Goal: Task Accomplishment & Management: Manage account settings

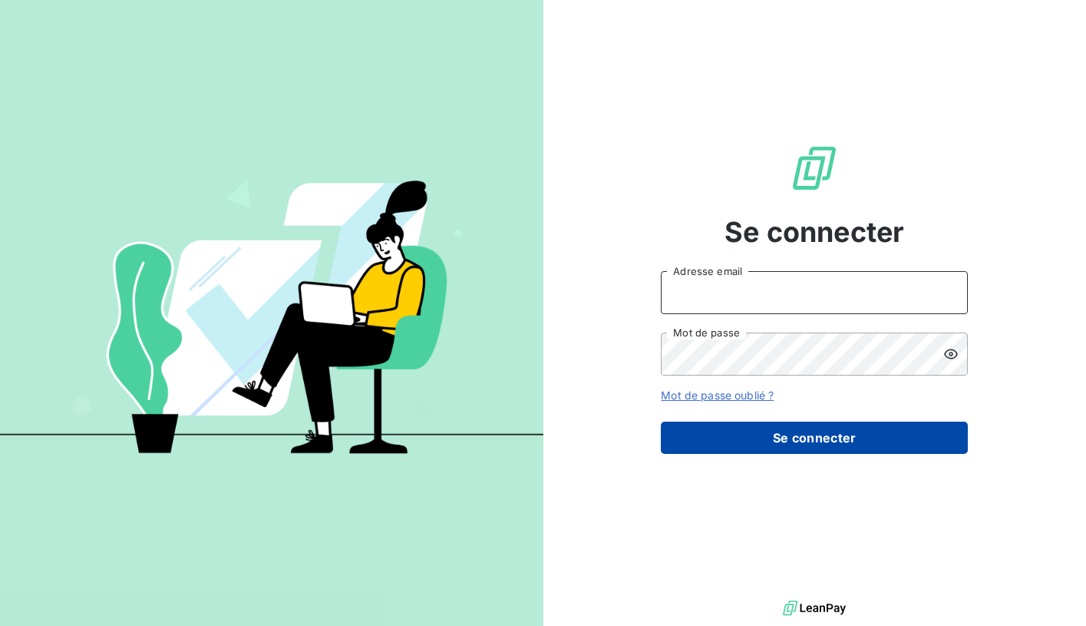
type input "[EMAIL_ADDRESS][DOMAIN_NAME]"
click at [770, 440] on button "Se connecter" at bounding box center [814, 437] width 307 height 32
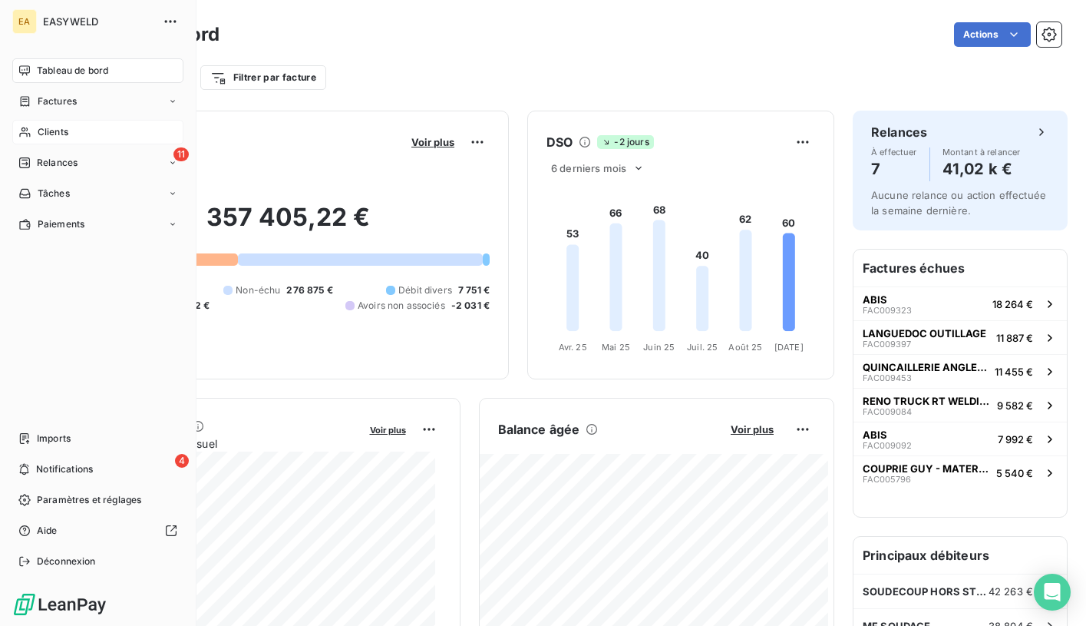
click at [76, 135] on div "Clients" at bounding box center [97, 132] width 171 height 25
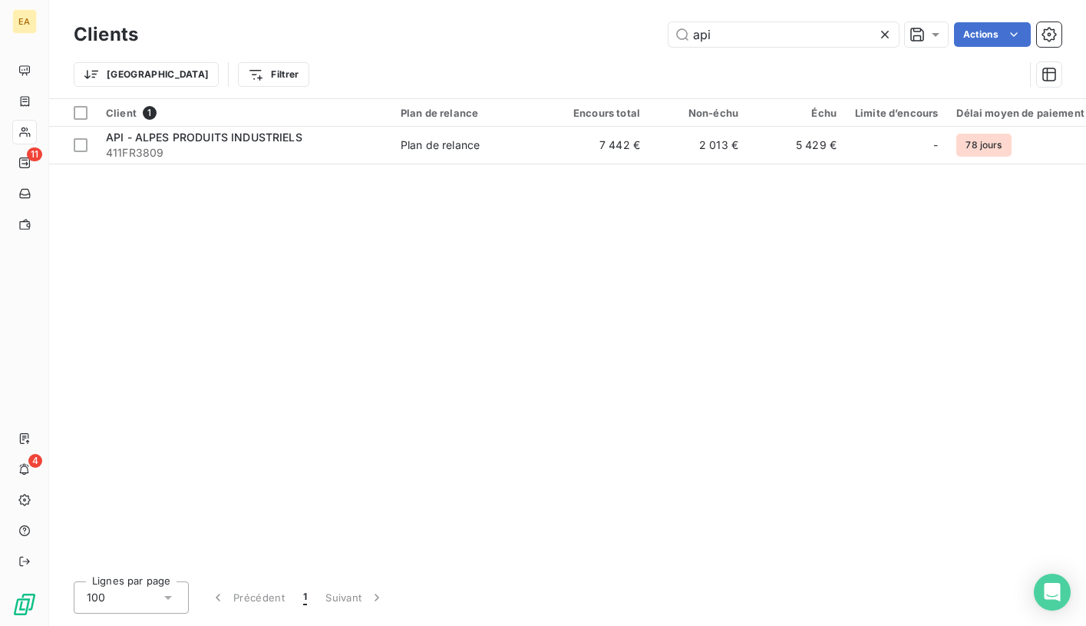
type input "api"
